Goal: Transaction & Acquisition: Purchase product/service

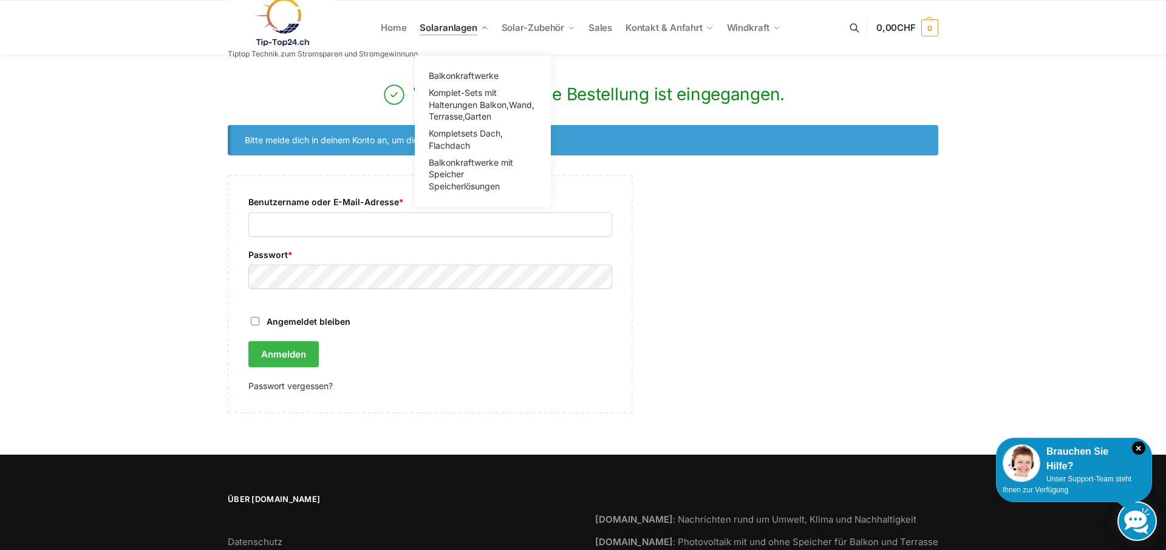
click at [459, 21] on link "Solaranlagen" at bounding box center [454, 28] width 78 height 55
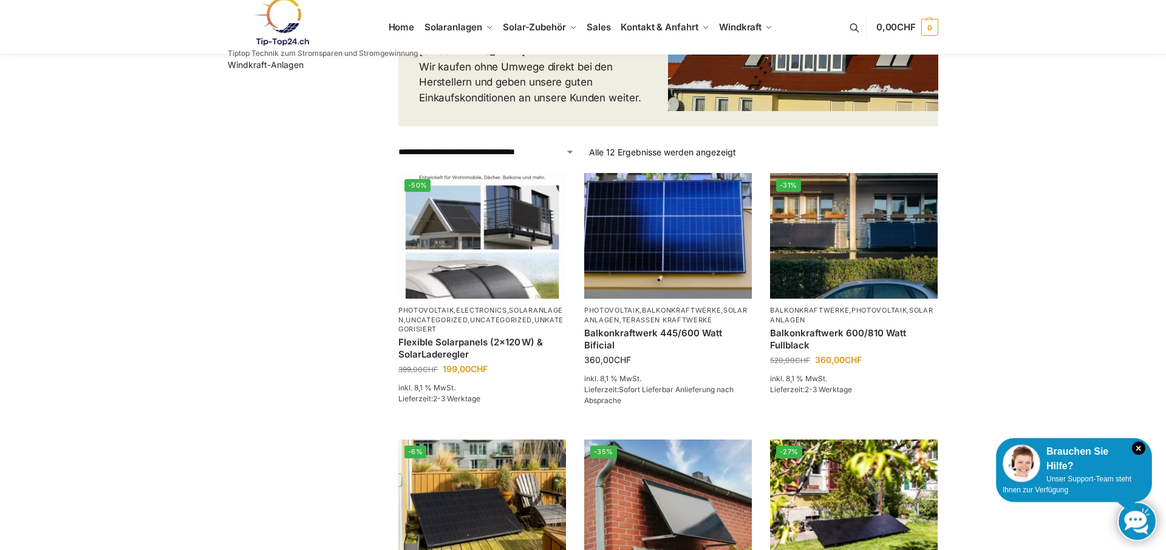
scroll to position [248, 0]
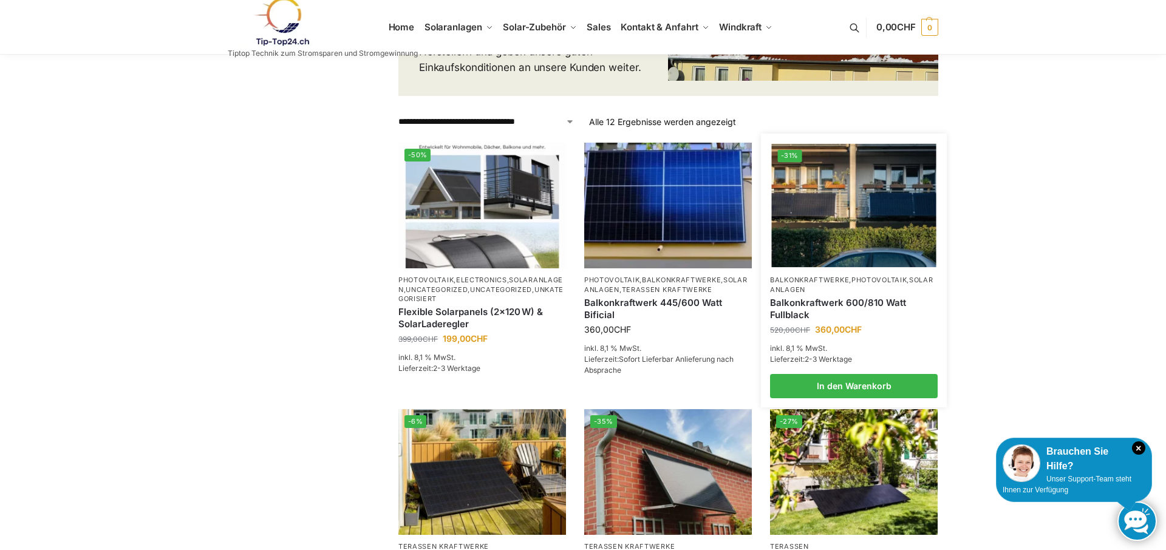
click at [860, 195] on img at bounding box center [854, 205] width 165 height 123
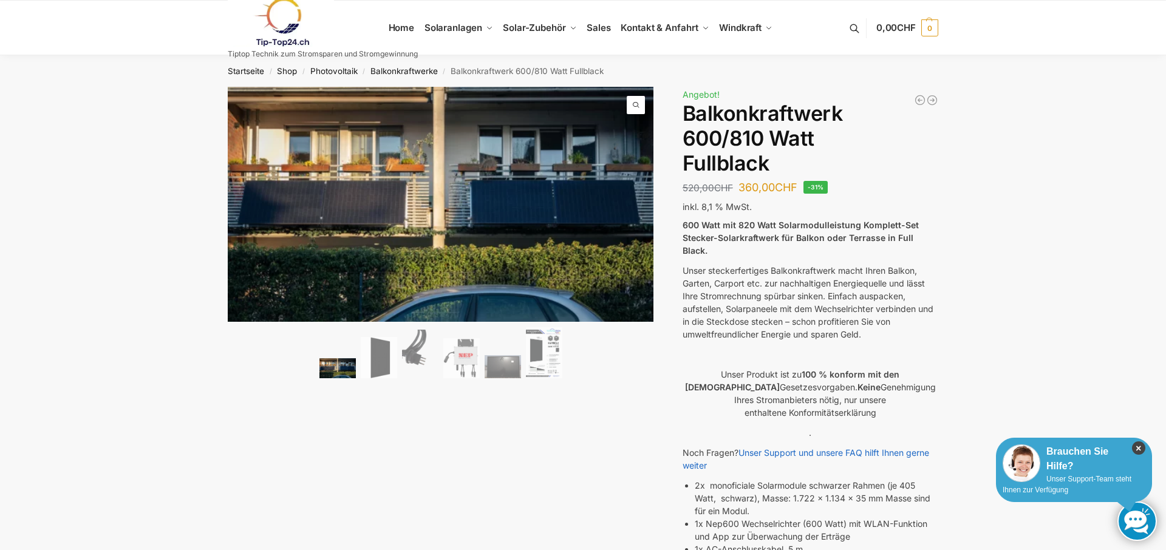
click at [1141, 447] on icon "×" at bounding box center [1138, 447] width 13 height 13
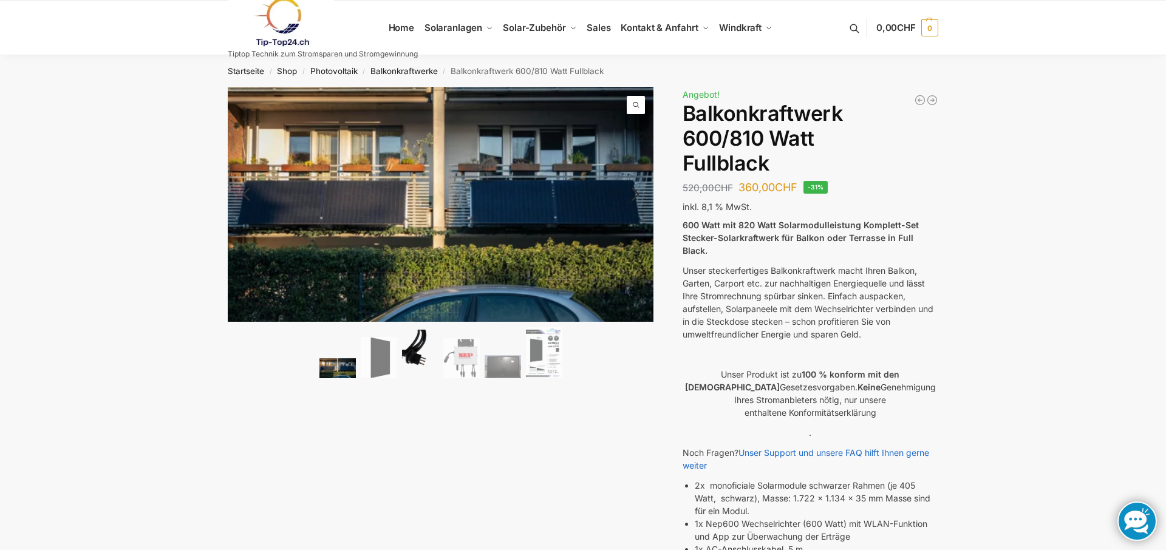
click at [415, 358] on img at bounding box center [420, 354] width 36 height 49
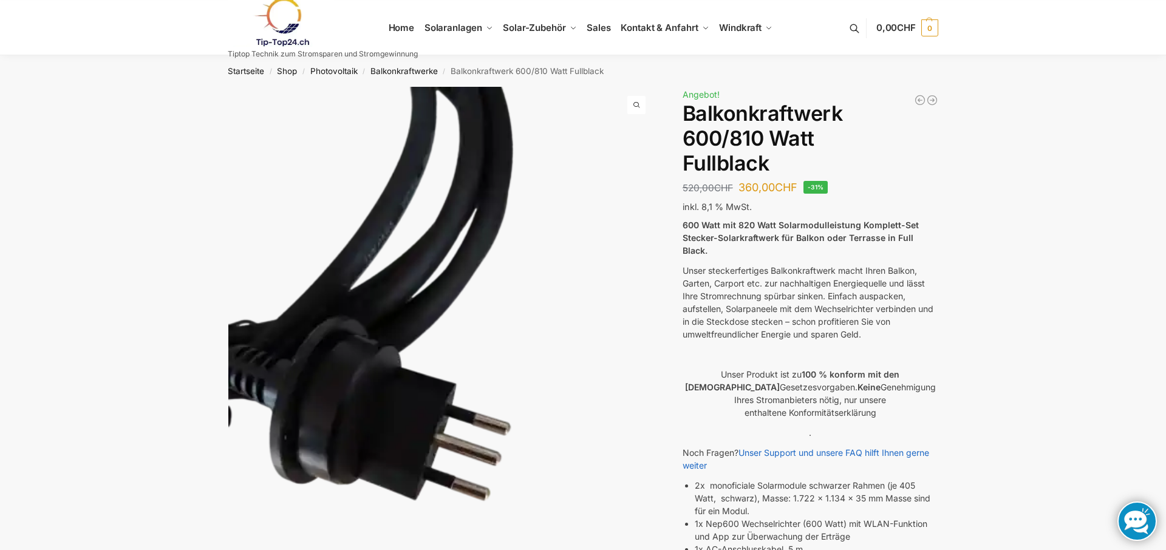
scroll to position [248, 0]
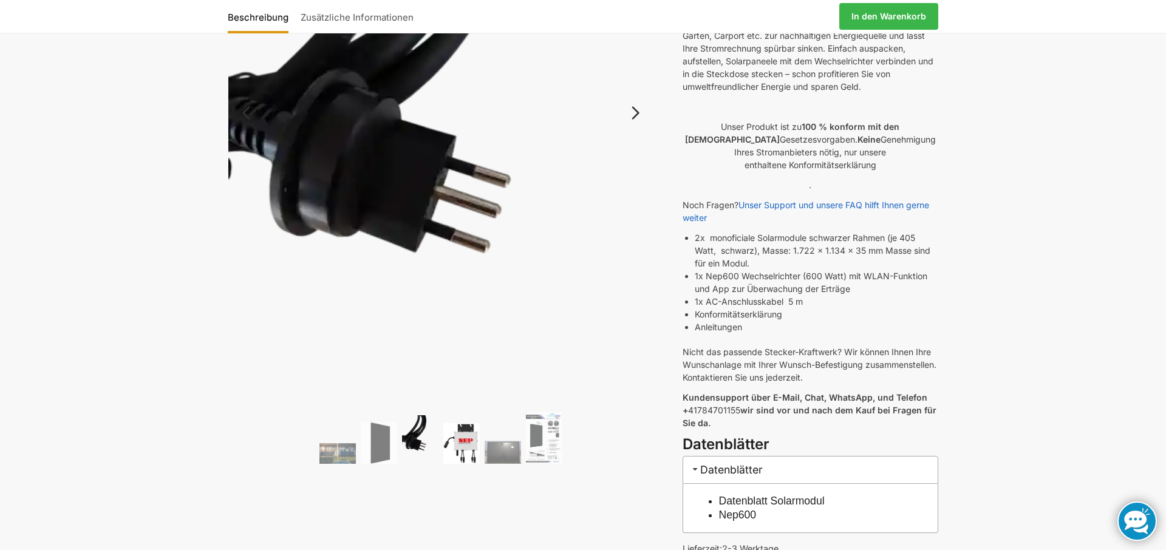
click at [472, 450] on img at bounding box center [461, 443] width 36 height 40
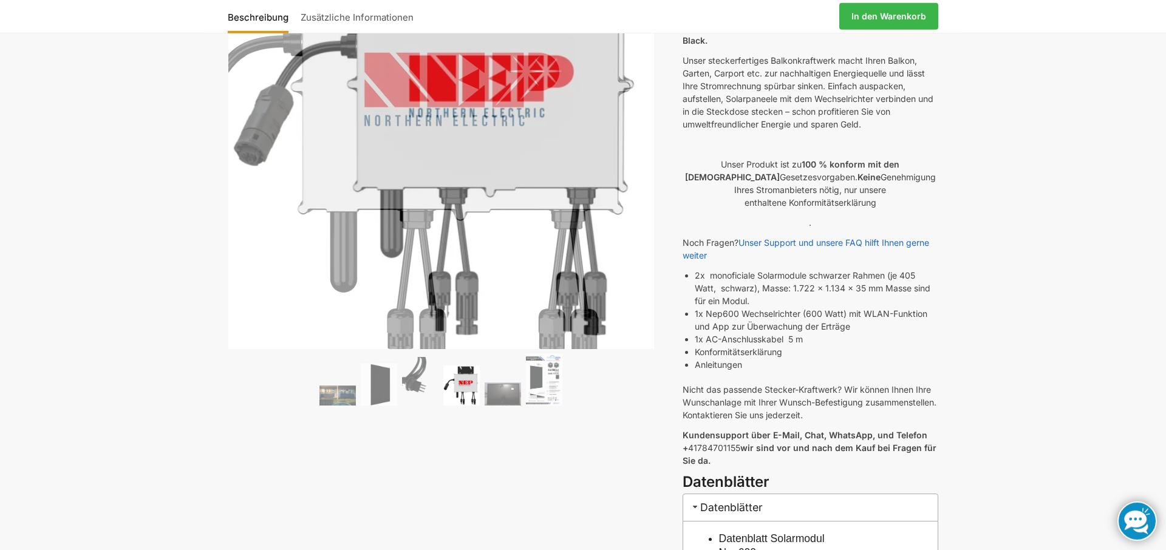
scroll to position [186, 0]
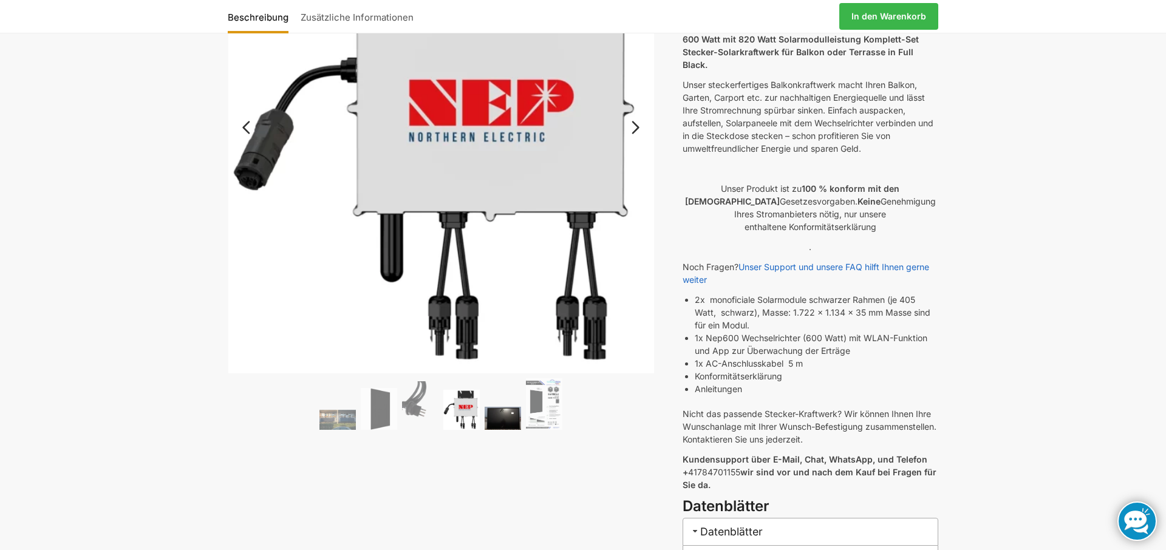
click at [488, 424] on img at bounding box center [502, 418] width 36 height 23
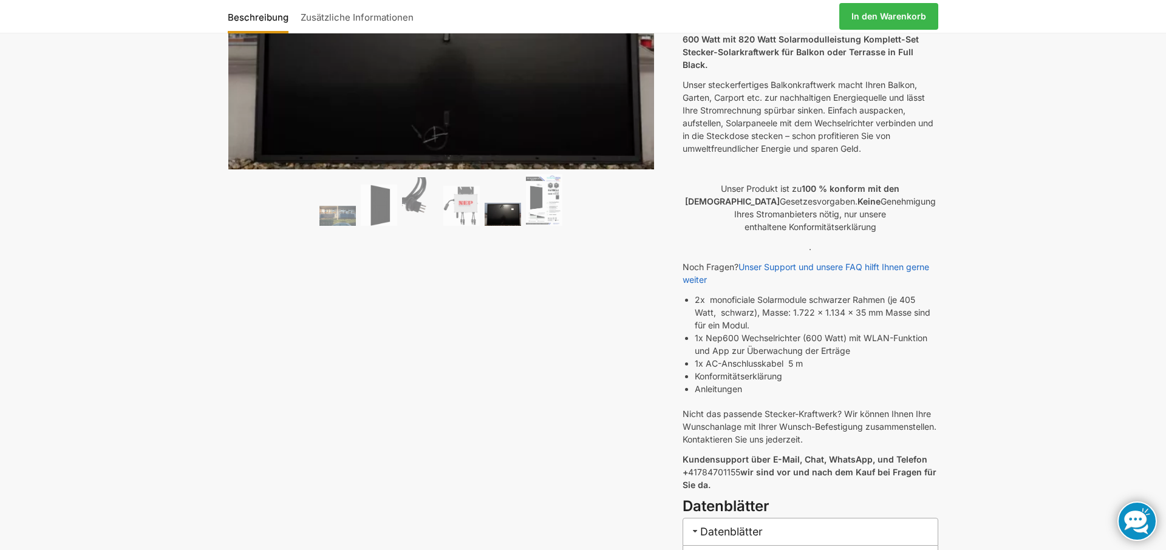
scroll to position [0, 0]
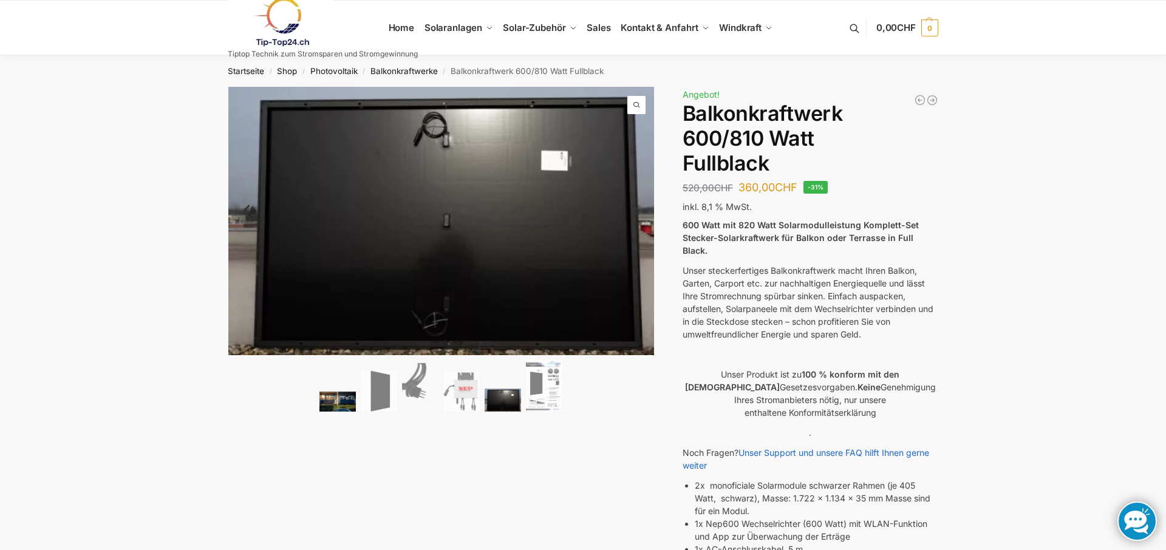
click at [331, 403] on img at bounding box center [337, 402] width 36 height 20
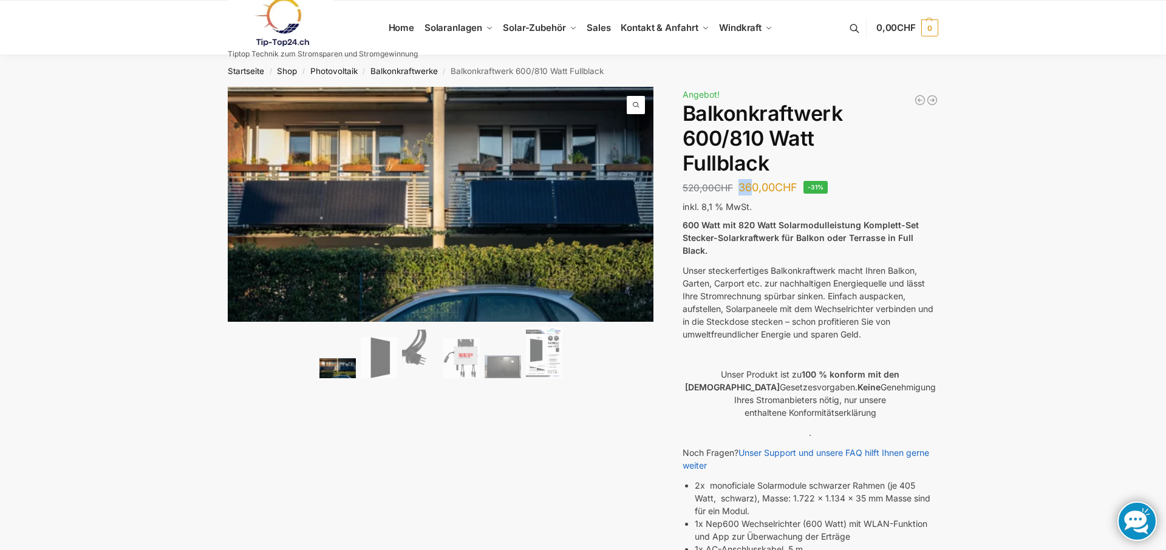
drag, startPoint x: 743, startPoint y: 186, endPoint x: 755, endPoint y: 186, distance: 12.8
click at [755, 186] on bdi "360,00 CHF" at bounding box center [767, 187] width 59 height 13
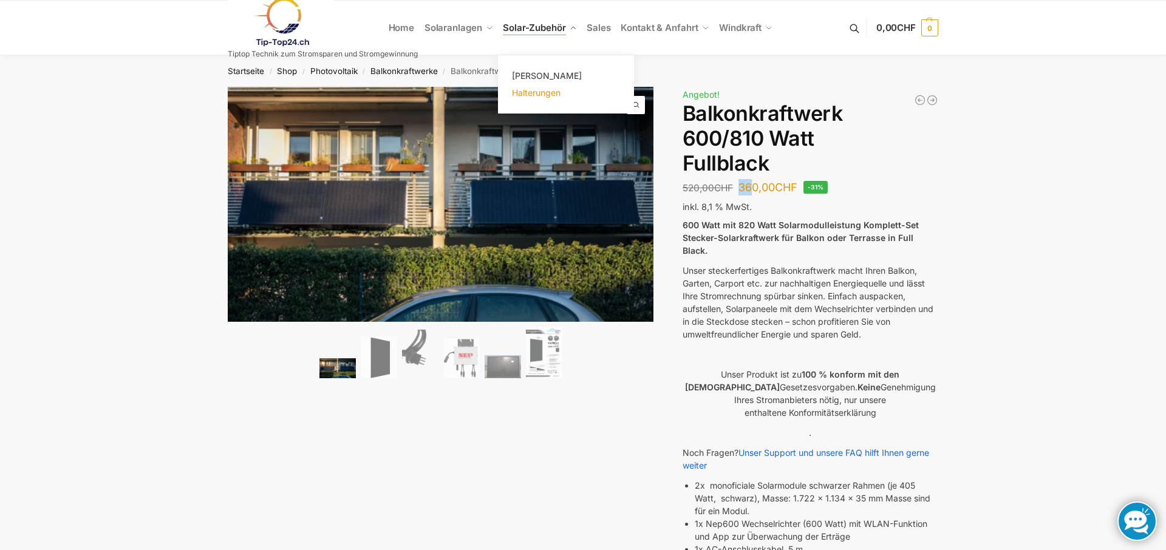
click at [552, 91] on span "Halterungen" at bounding box center [536, 92] width 49 height 10
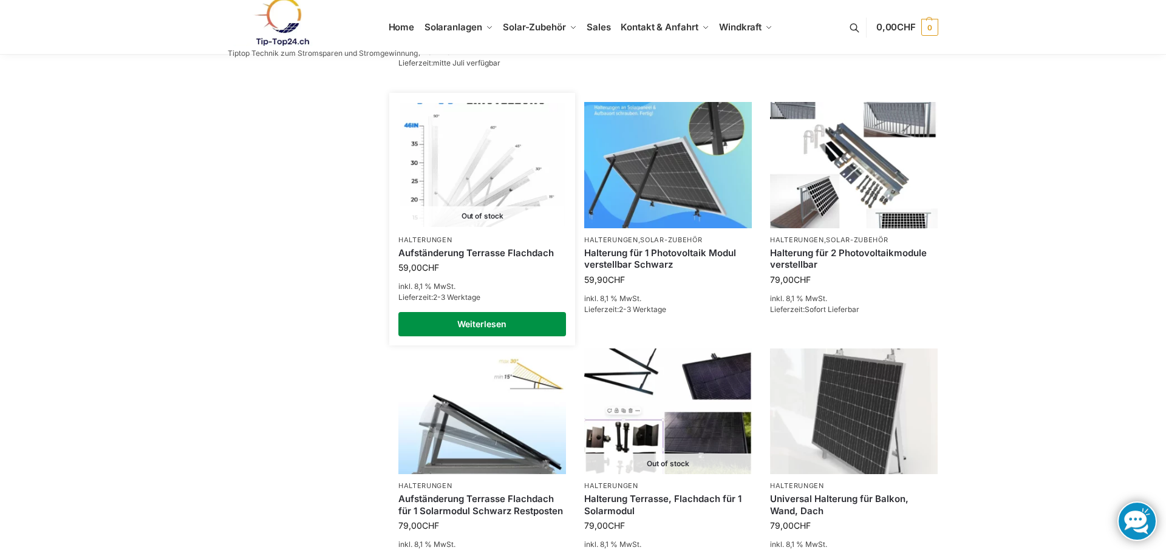
scroll to position [805, 0]
